Goal: Task Accomplishment & Management: Manage account settings

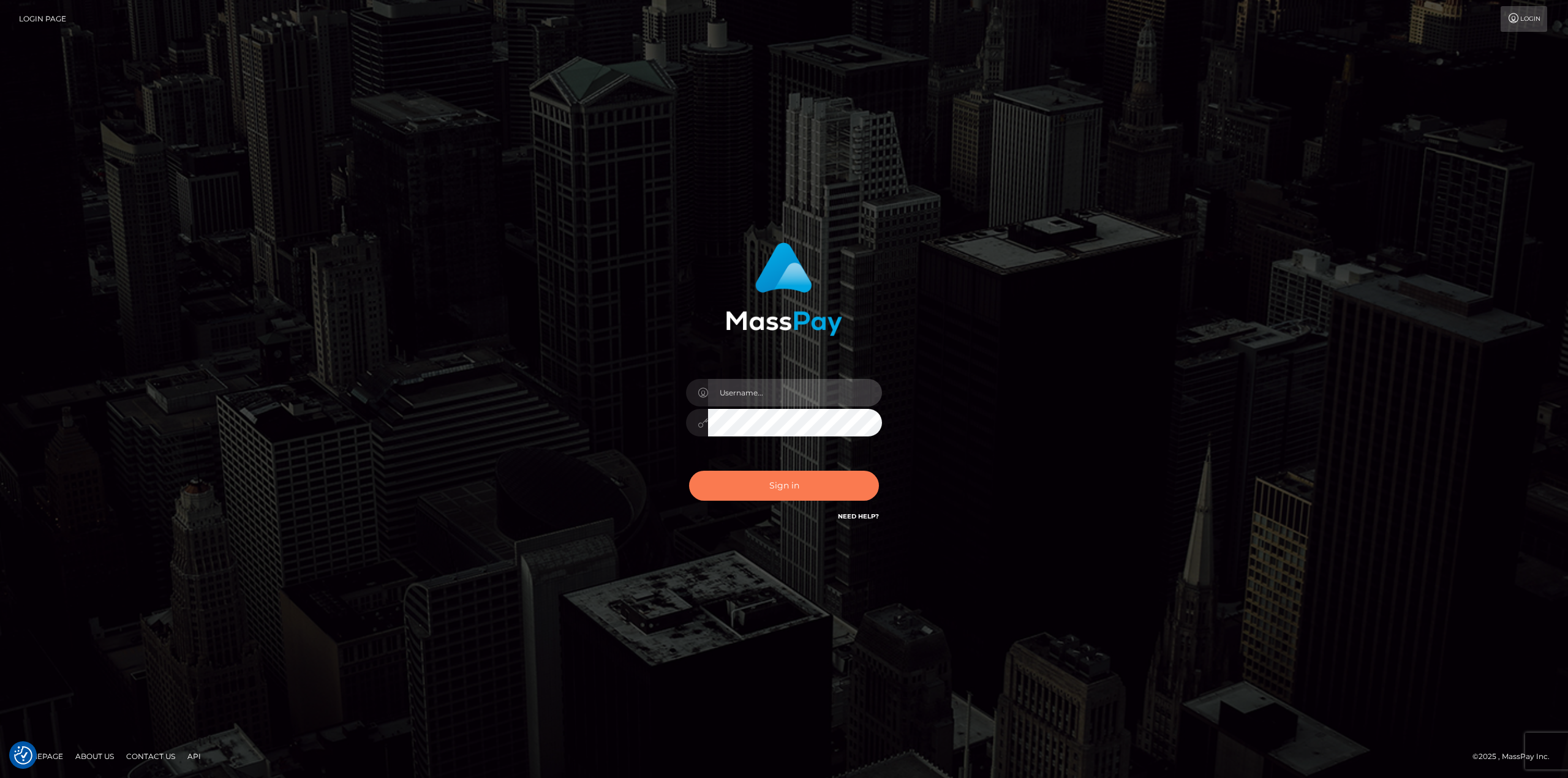
type input "Dikla Silver"
click at [769, 492] on button "Sign in" at bounding box center [784, 486] width 190 height 30
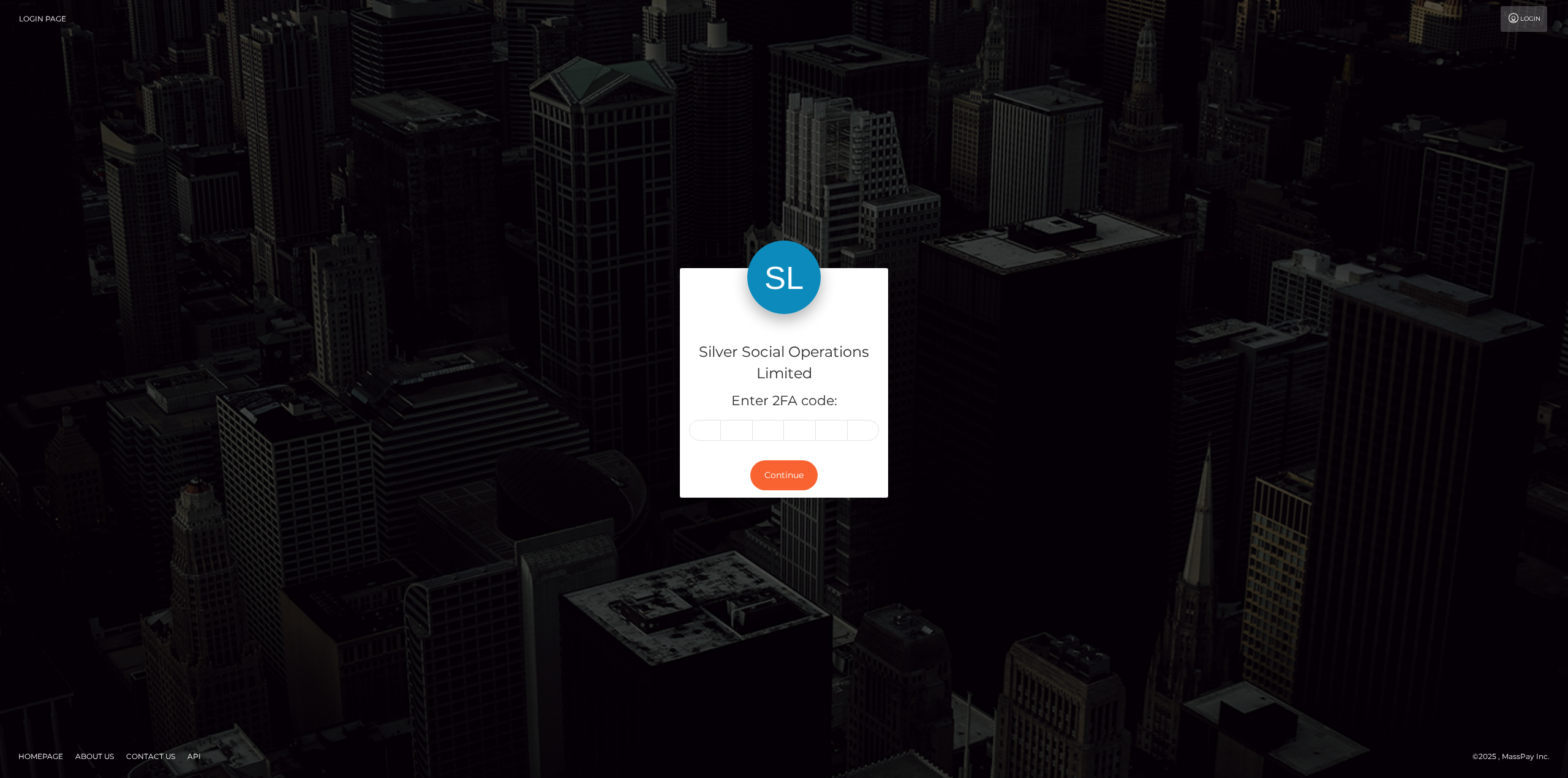
click at [705, 432] on input "text" at bounding box center [705, 431] width 32 height 21
type input "2"
type input "6"
type input "1"
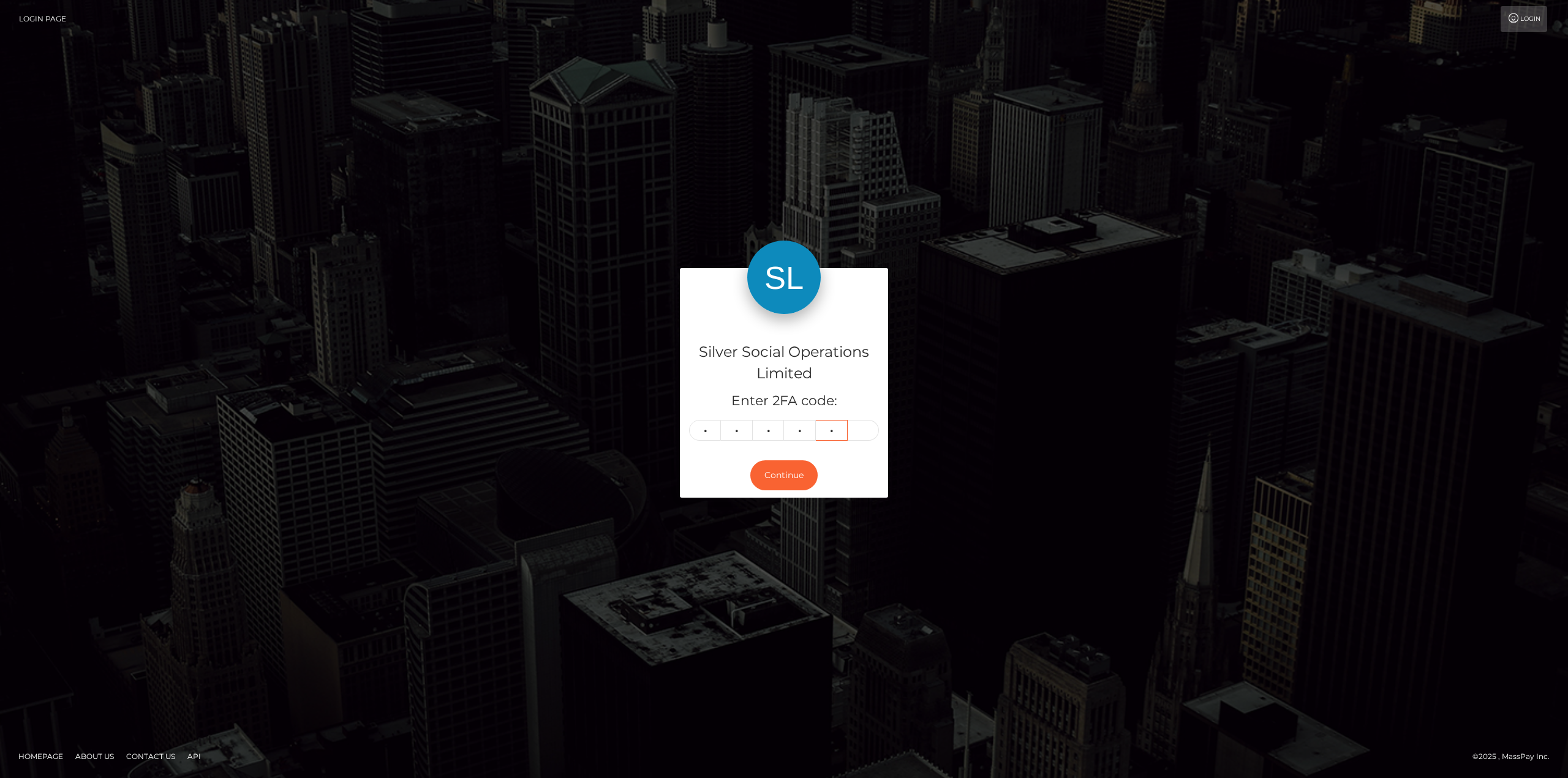
type input "3"
type input "0"
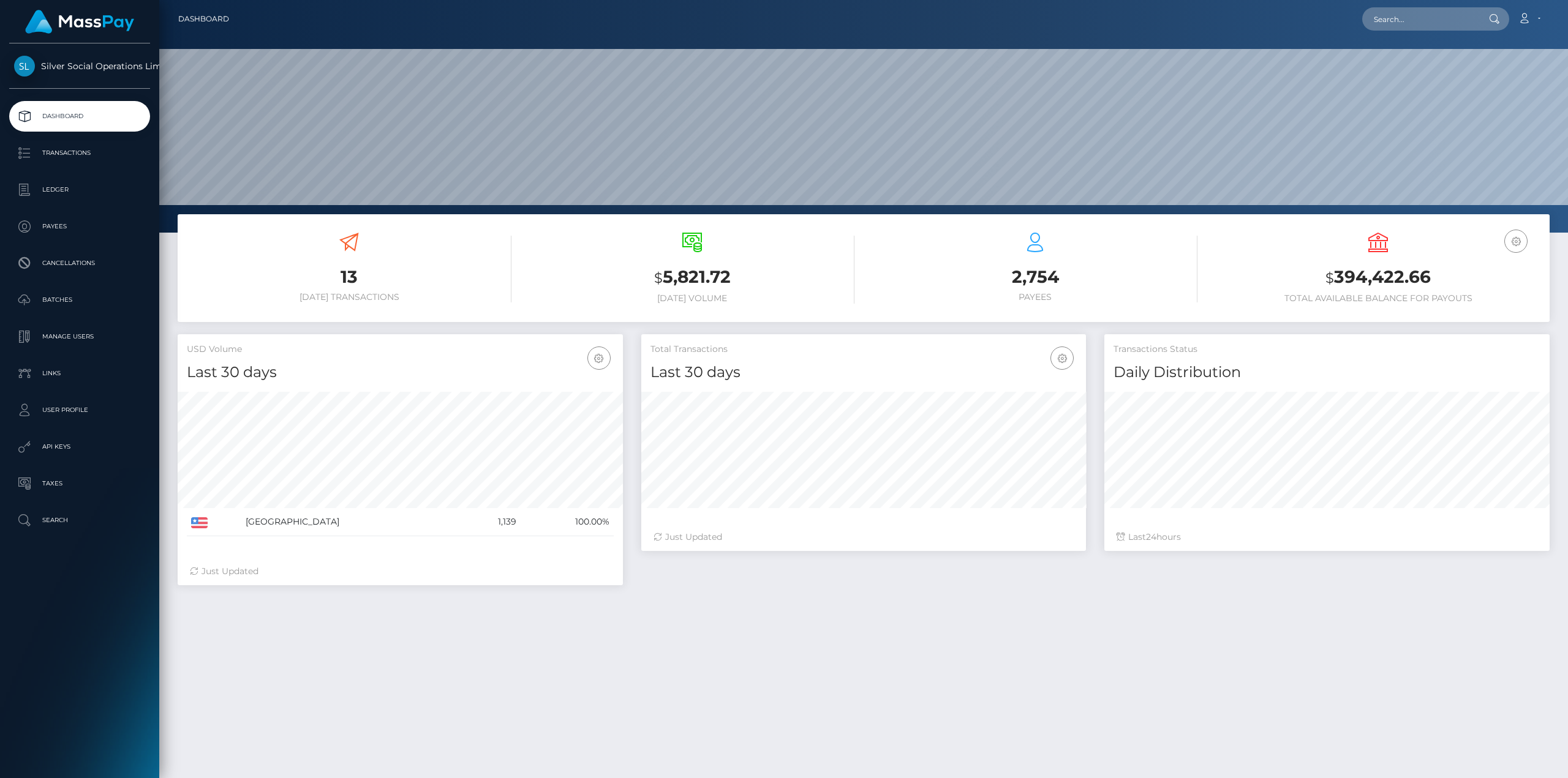
scroll to position [218, 445]
click at [1361, 273] on h3 "$ 394,422.66" at bounding box center [1378, 277] width 324 height 25
copy h3 "394,422.66"
